Goal: Find specific page/section: Find specific page/section

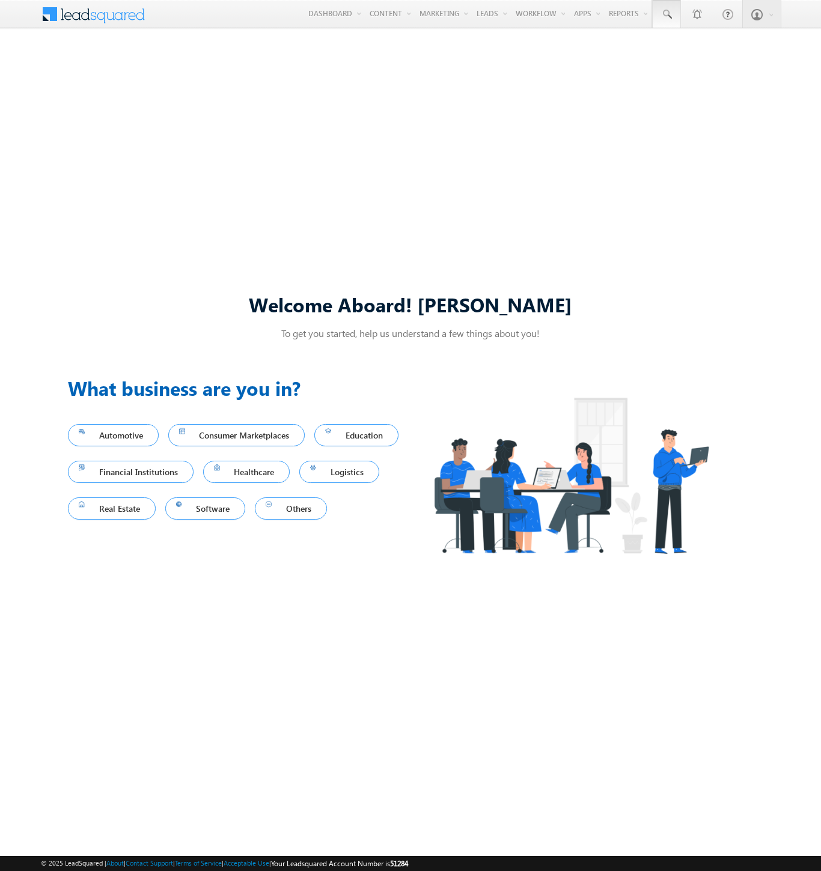
click at [666, 14] on span at bounding box center [666, 14] width 12 height 12
type input "8976829496"
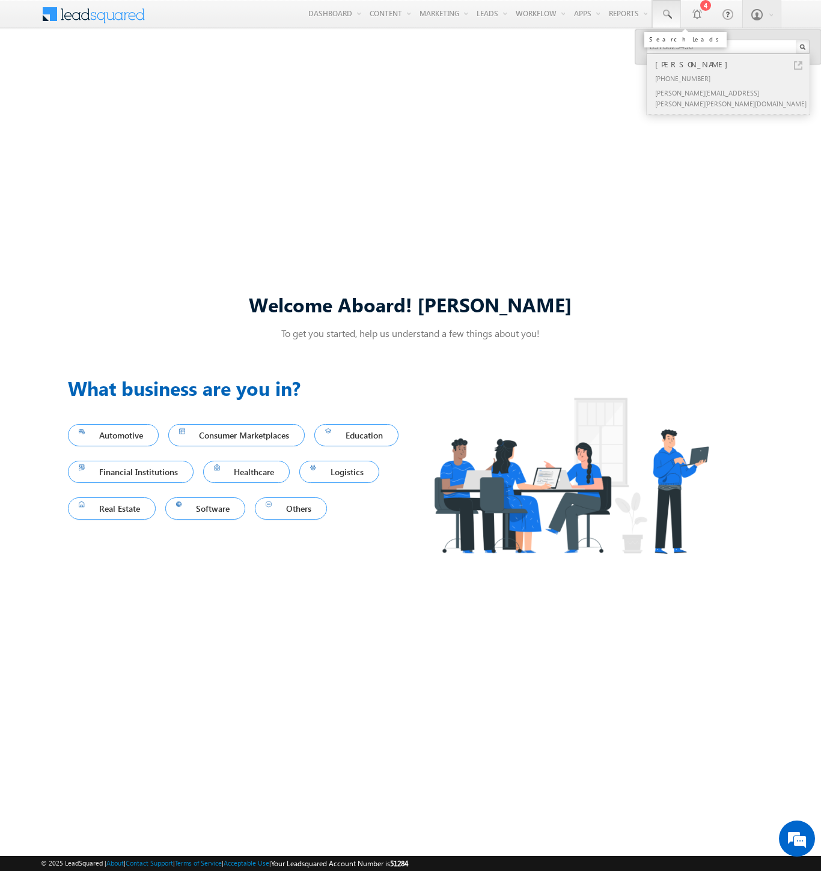
click at [733, 64] on div "[PERSON_NAME]" at bounding box center [732, 64] width 161 height 13
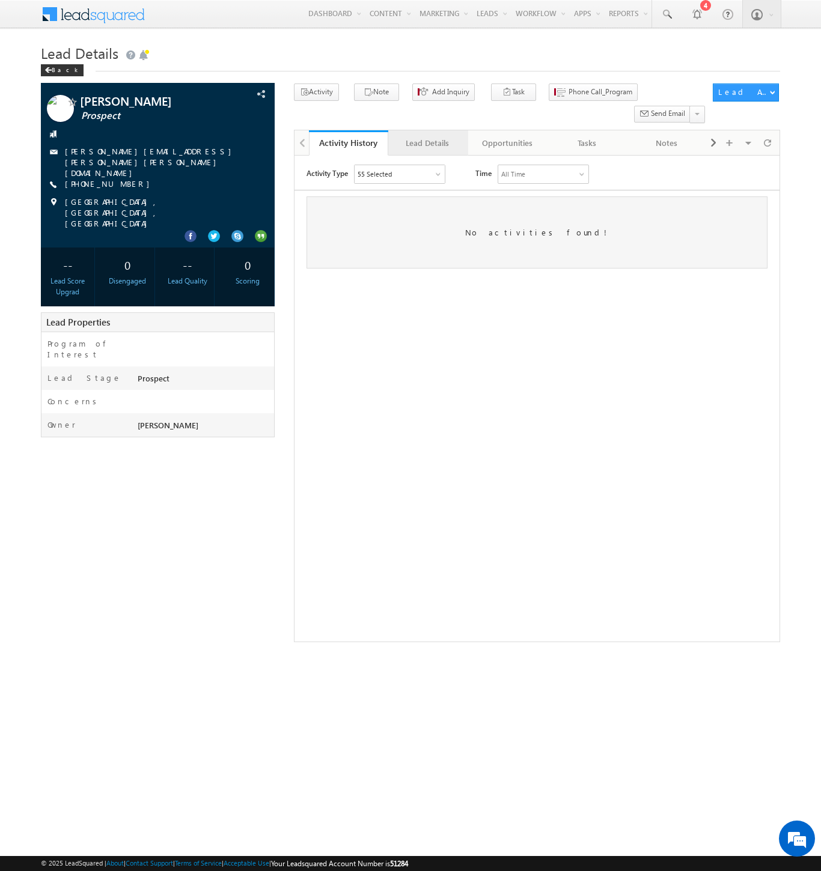
click at [427, 136] on div "Lead Details" at bounding box center [427, 143] width 59 height 14
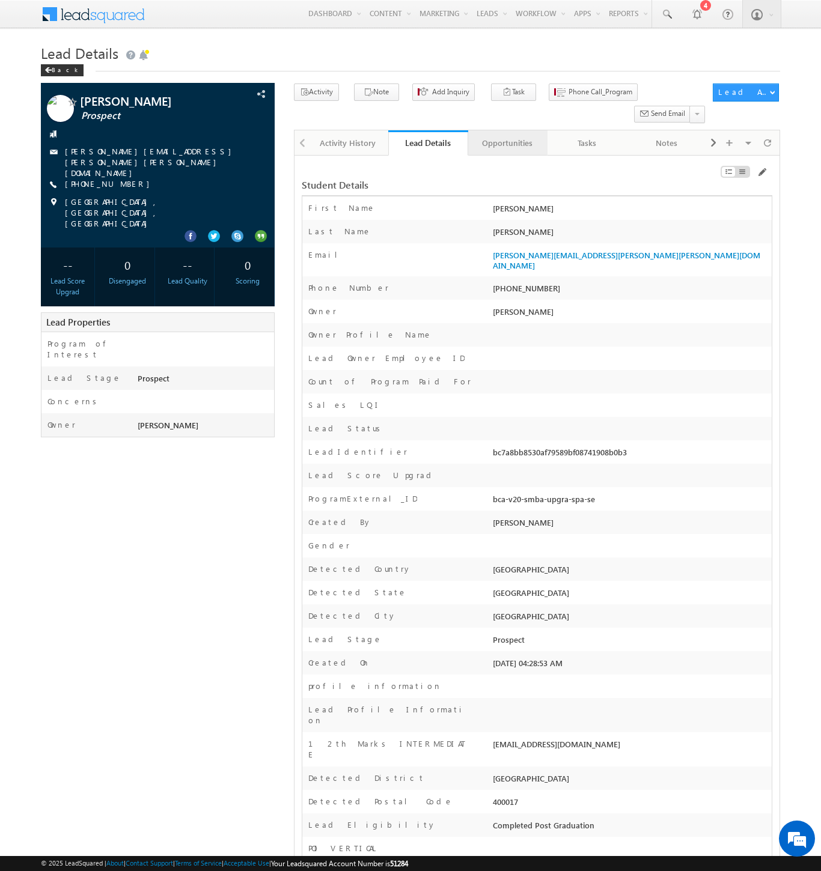
click at [506, 136] on div "Opportunities" at bounding box center [507, 143] width 59 height 14
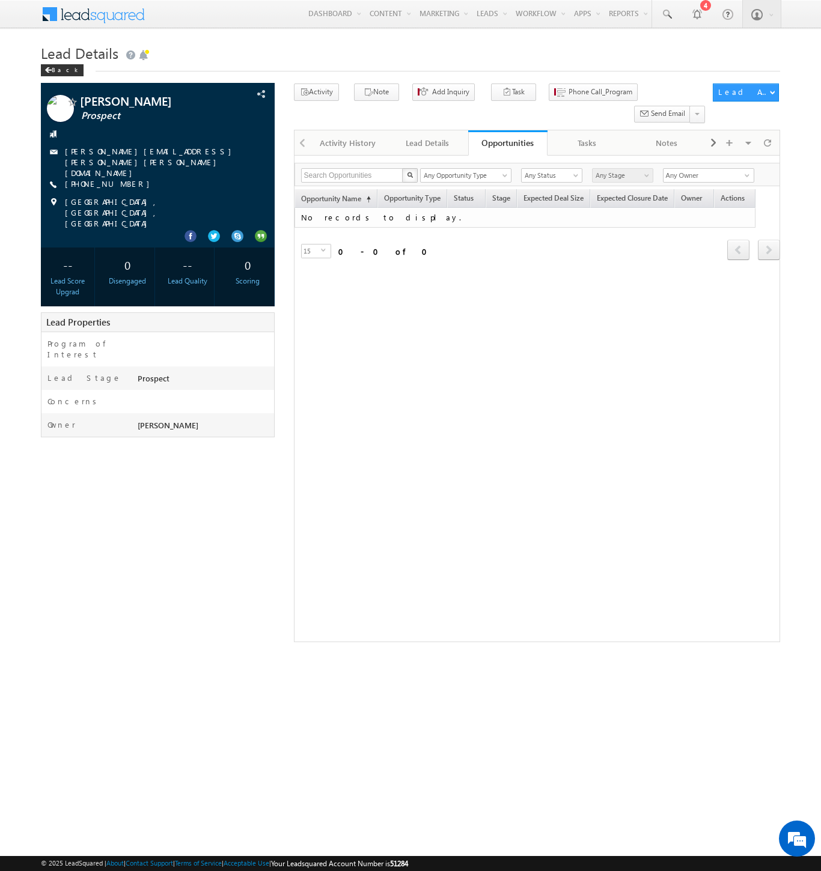
click at [101, 13] on span at bounding box center [101, 12] width 87 height 21
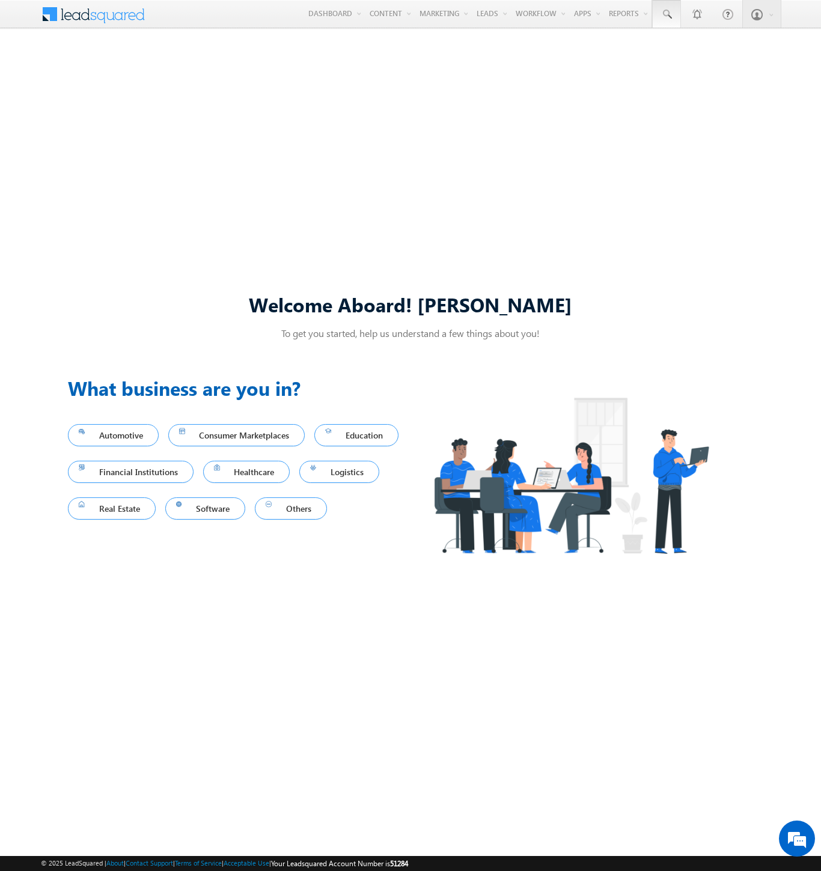
click at [666, 14] on span at bounding box center [666, 14] width 12 height 12
type input "sudheer.setty+9g5NTmFxS@upgrad.com"
